Goal: Task Accomplishment & Management: Manage account settings

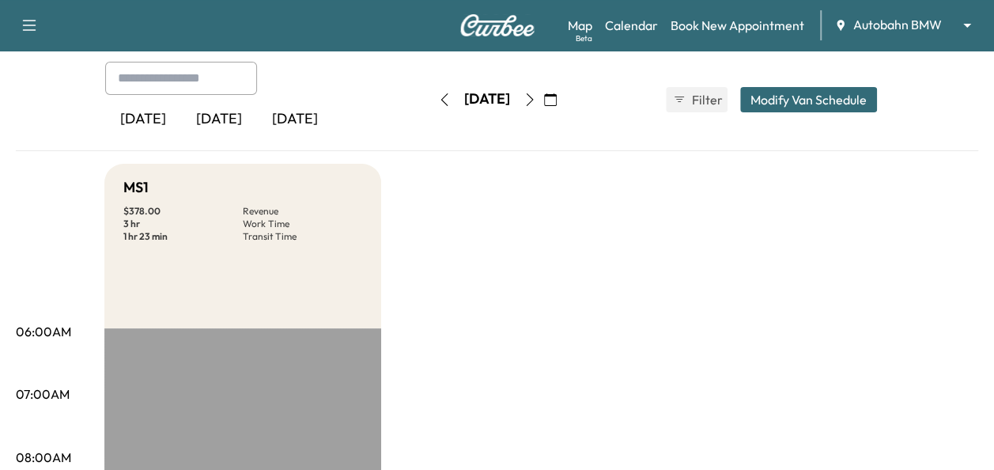
click at [536, 98] on icon "button" at bounding box center [529, 99] width 13 height 13
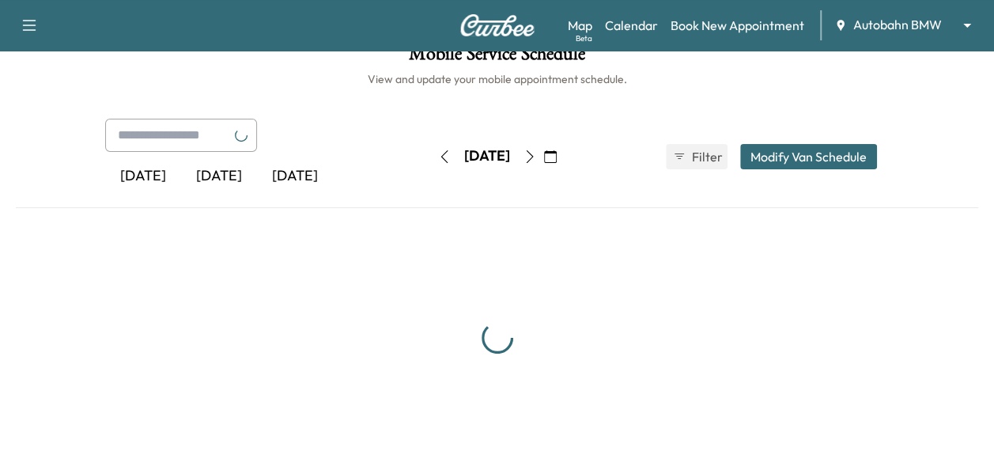
scroll to position [79, 0]
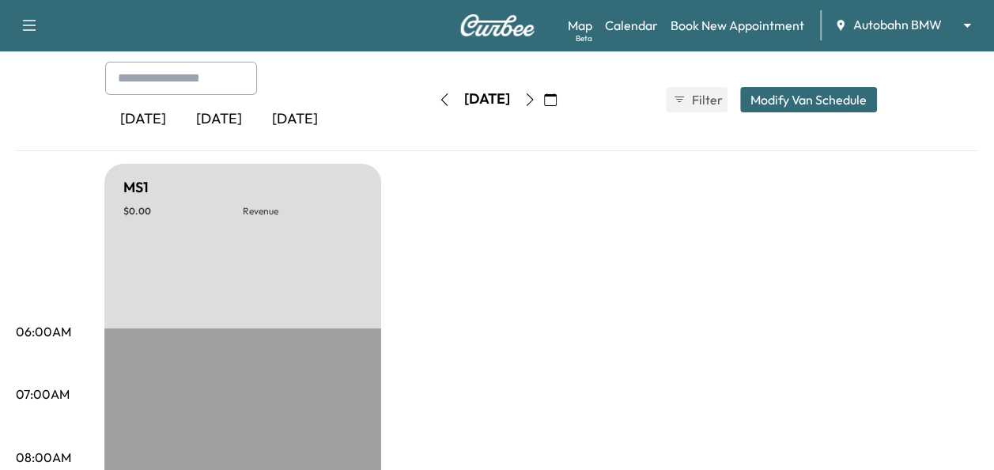
click at [431, 105] on button "button" at bounding box center [444, 99] width 27 height 25
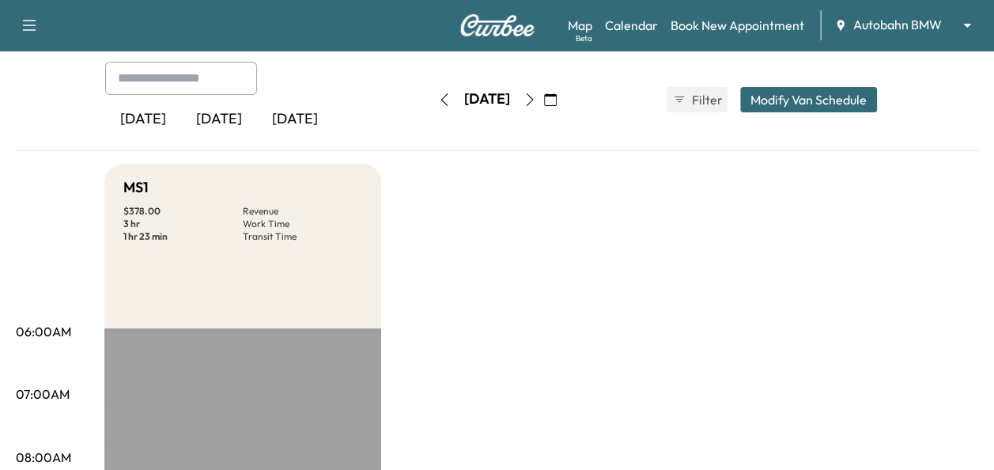
click at [431, 105] on button "button" at bounding box center [444, 99] width 27 height 25
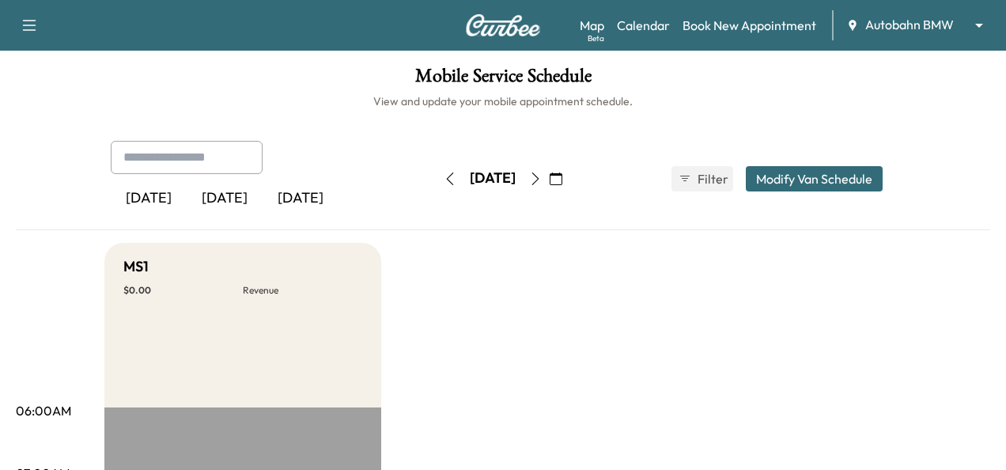
click at [894, 21] on body "Support Log Out Map Beta Calendar Book New Appointment Autobahn BMW ******** ​ …" at bounding box center [503, 235] width 1006 height 470
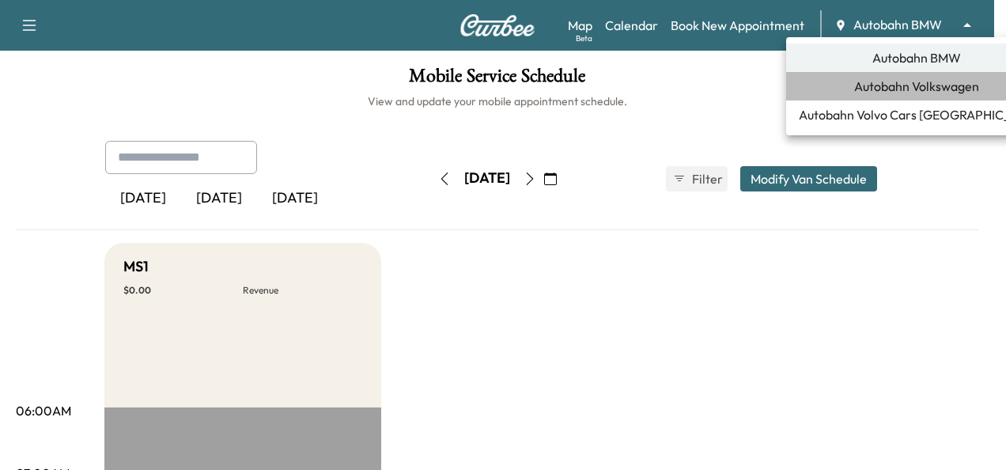
click at [901, 81] on span "Autobahn Volkswagen" at bounding box center [916, 86] width 125 height 19
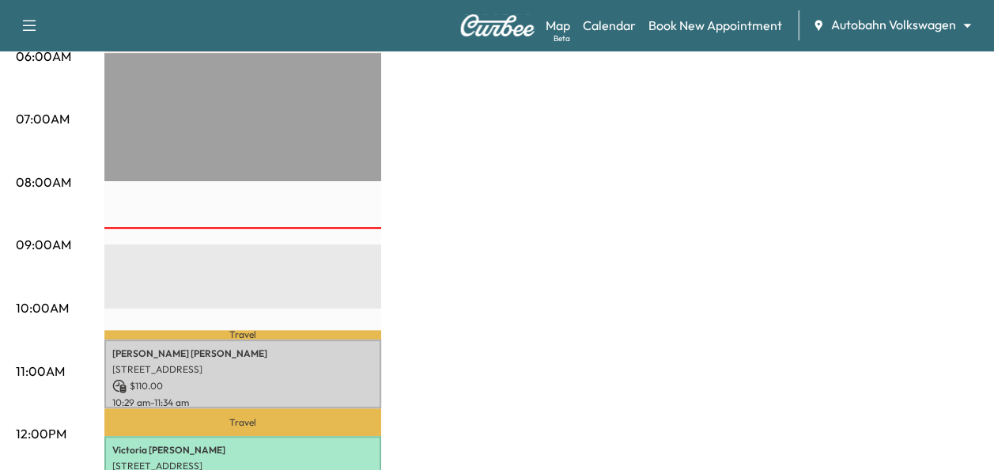
scroll to position [474, 0]
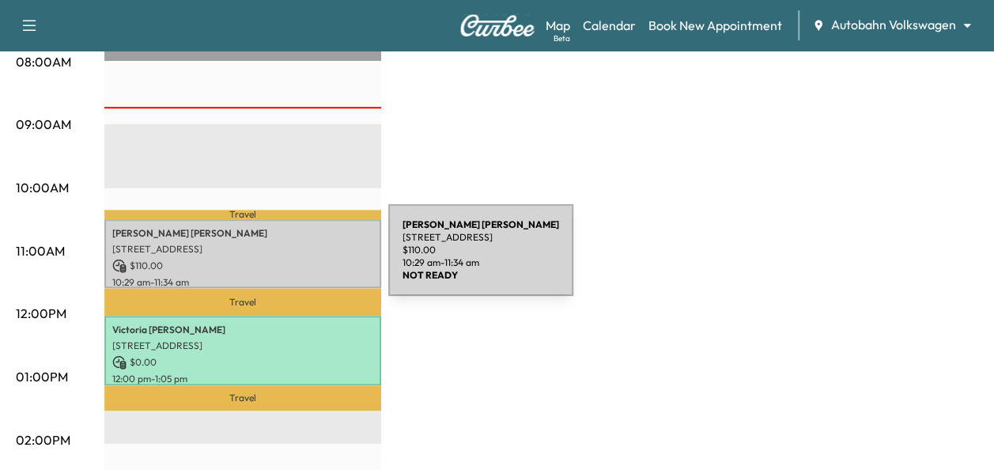
click at [266, 247] on p "[STREET_ADDRESS]" at bounding box center [242, 249] width 261 height 13
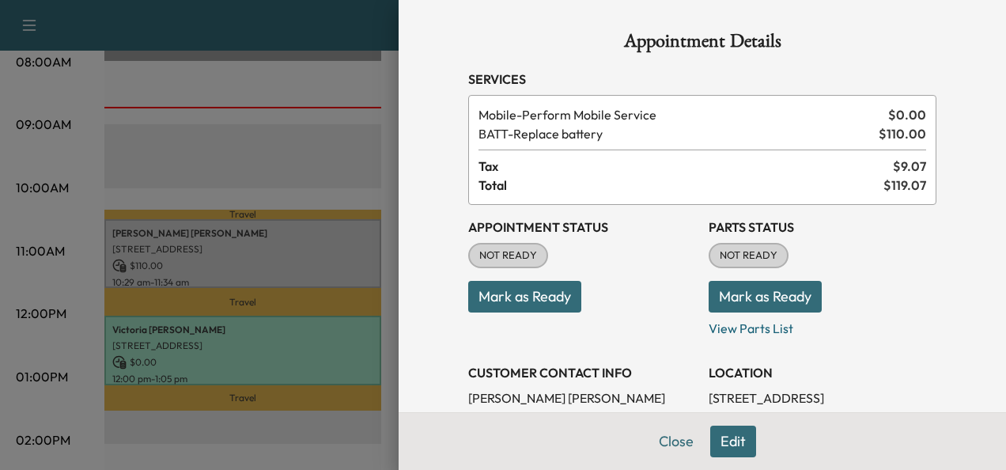
click at [538, 308] on button "Mark as Ready" at bounding box center [524, 297] width 113 height 32
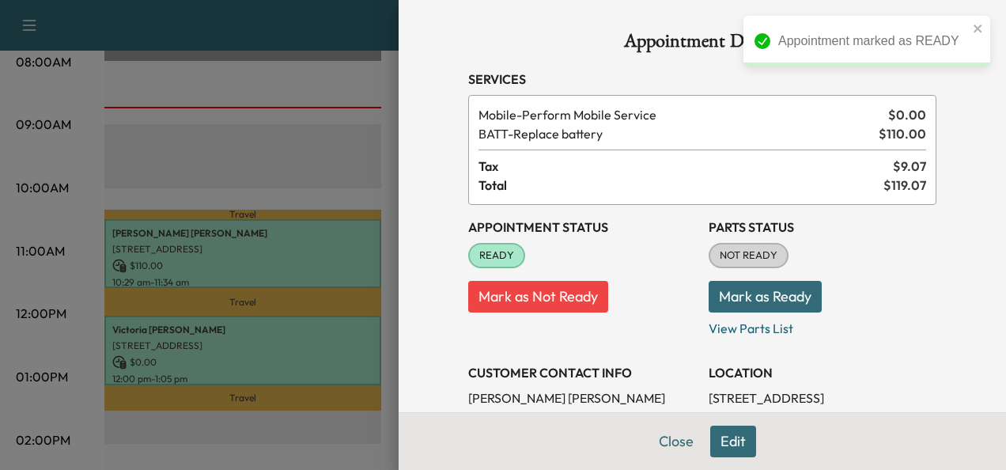
click at [781, 293] on button "Mark as Ready" at bounding box center [764, 297] width 113 height 32
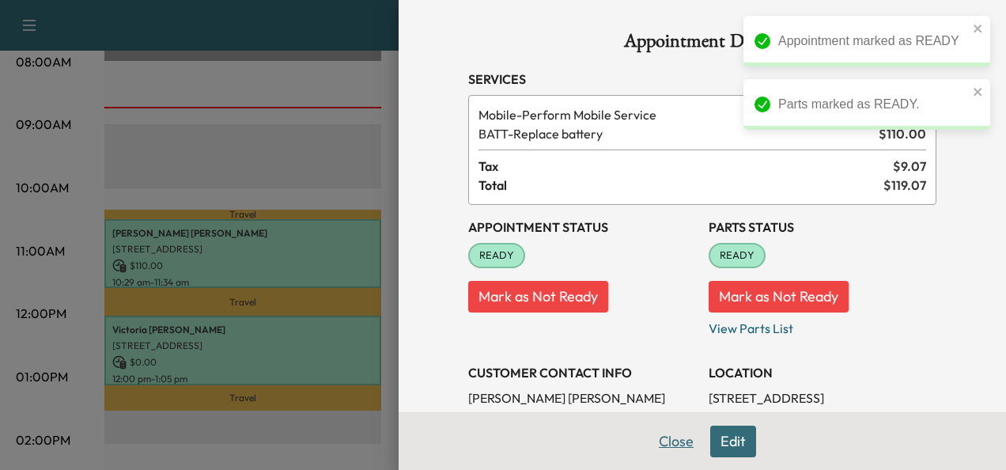
click at [669, 435] on button "Close" at bounding box center [675, 441] width 55 height 32
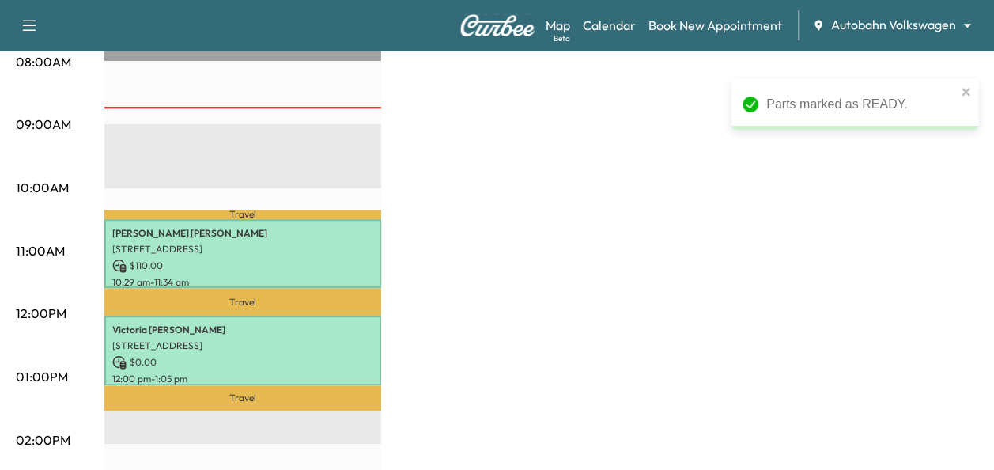
scroll to position [395, 0]
